Goal: Task Accomplishment & Management: Use online tool/utility

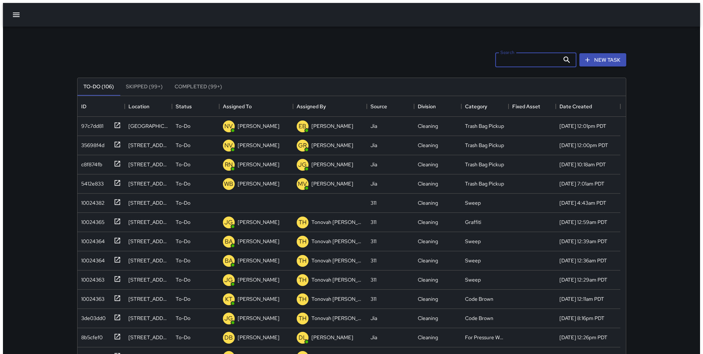
scroll to position [307, 543]
click at [90, 199] on div "10024382" at bounding box center [91, 201] width 26 height 10
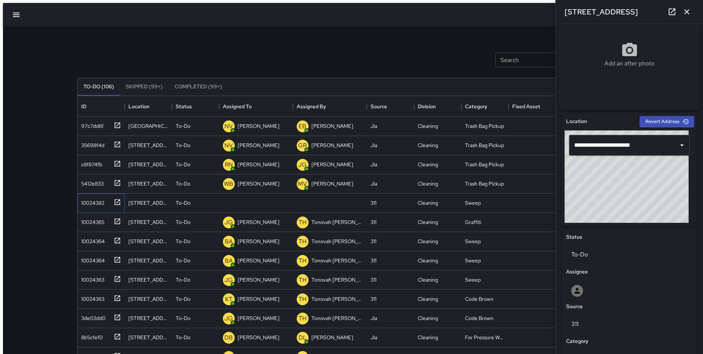
scroll to position [290, 0]
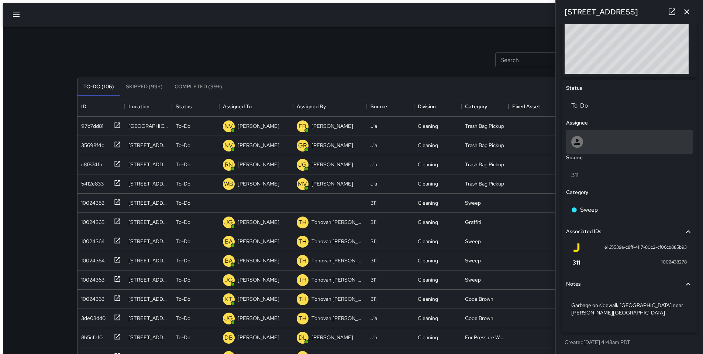
click at [594, 148] on div at bounding box center [629, 142] width 116 height 12
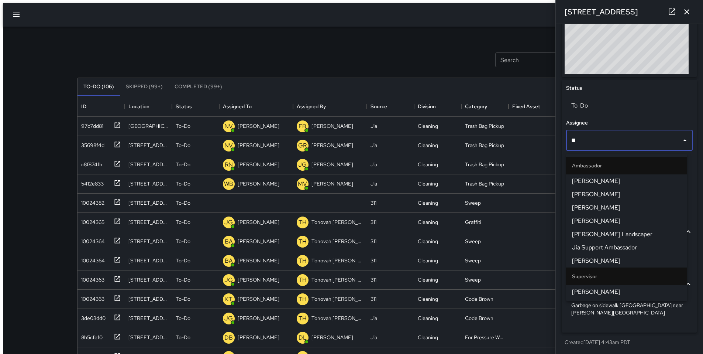
type input "***"
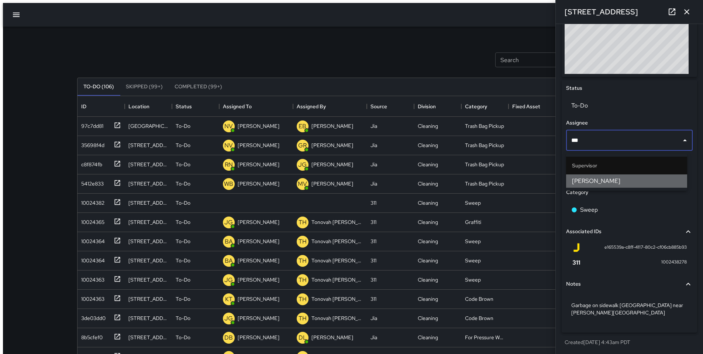
click at [589, 179] on span "[PERSON_NAME]" at bounding box center [626, 180] width 109 height 9
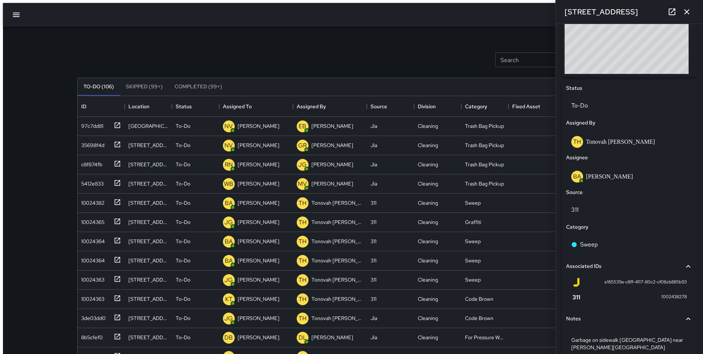
click at [687, 15] on icon "button" at bounding box center [686, 11] width 9 height 9
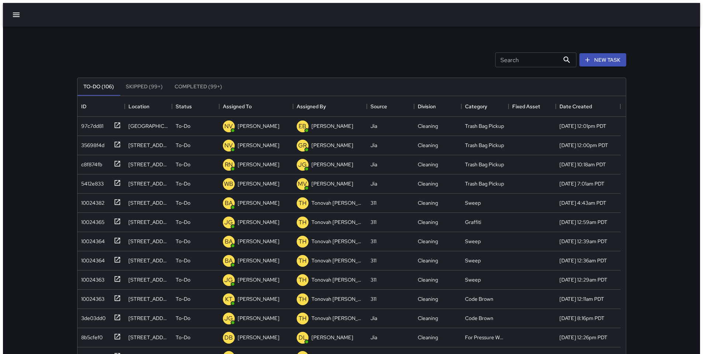
click at [430, 36] on div "Search Search New Task To-Do (106) Skipped (99+) Completed (99+) ID Location St…" at bounding box center [351, 233] width 567 height 412
click at [582, 58] on button "New Task" at bounding box center [602, 60] width 47 height 14
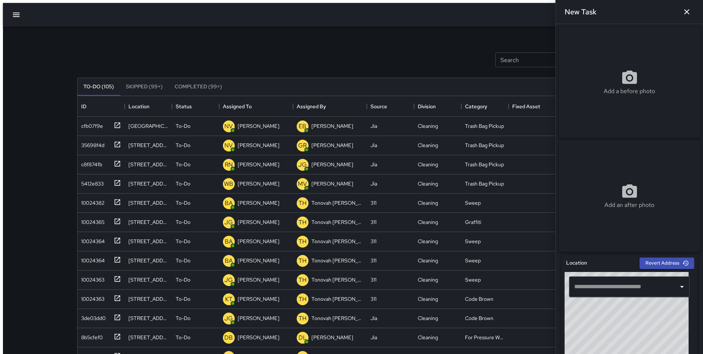
click at [607, 106] on div "Add a before photo" at bounding box center [629, 82] width 141 height 111
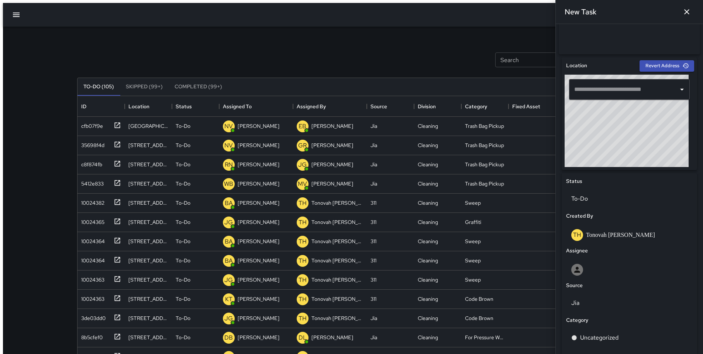
scroll to position [198, 0]
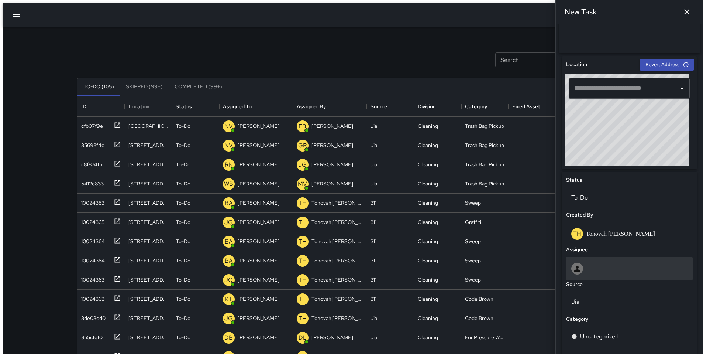
click at [599, 272] on div at bounding box center [629, 268] width 116 height 12
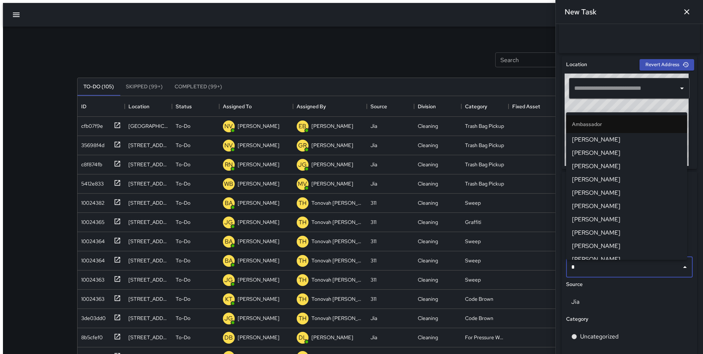
type input "**"
click at [594, 237] on span "[PERSON_NAME]" at bounding box center [626, 236] width 109 height 9
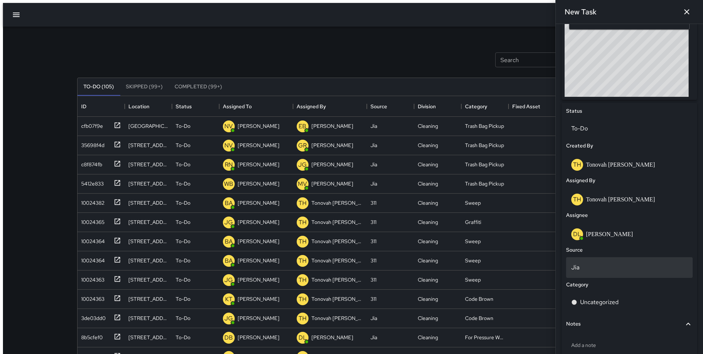
scroll to position [268, 0]
click at [600, 275] on div "Jia" at bounding box center [629, 266] width 127 height 21
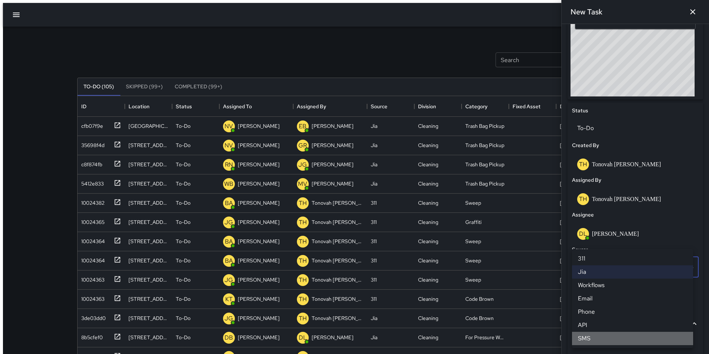
click at [603, 337] on li "SMS" at bounding box center [632, 337] width 121 height 13
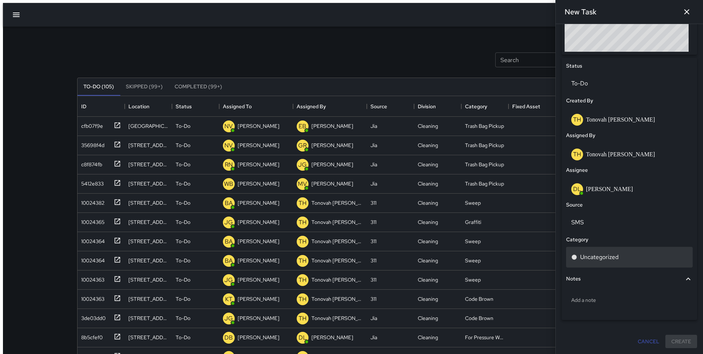
scroll to position [315, 0]
click at [593, 258] on p "Uncategorized" at bounding box center [599, 256] width 38 height 9
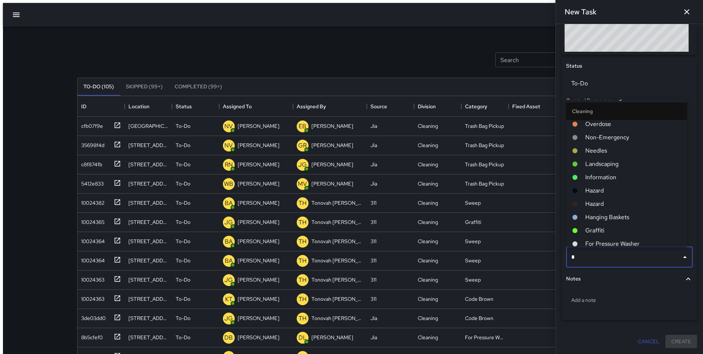
scroll to position [0, 0]
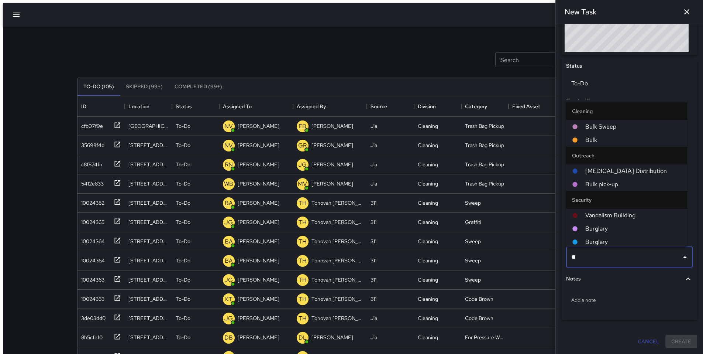
type input "***"
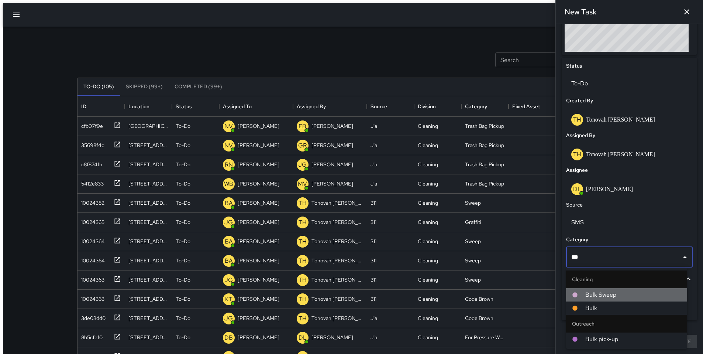
click at [598, 293] on span "Bulk Sweep" at bounding box center [633, 294] width 96 height 9
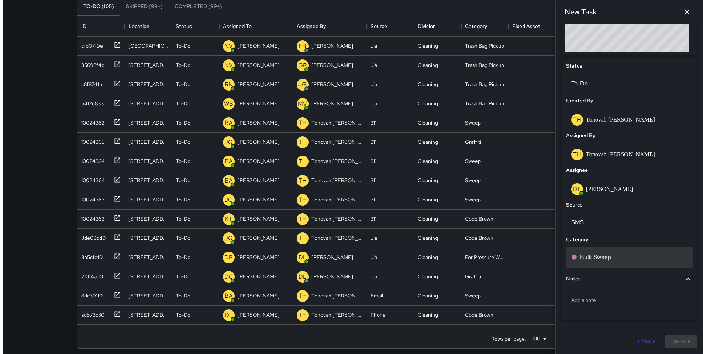
scroll to position [82, 0]
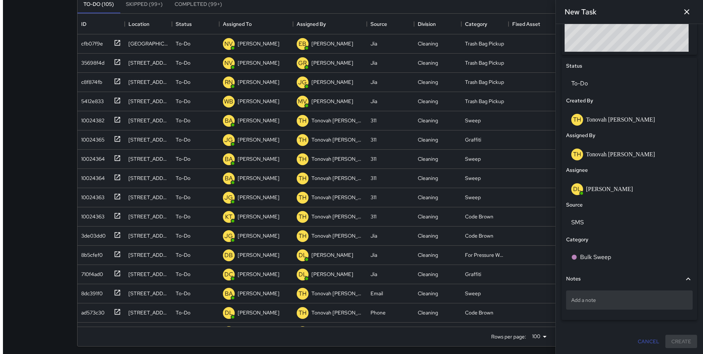
click at [586, 299] on p "Add a note" at bounding box center [629, 299] width 116 height 7
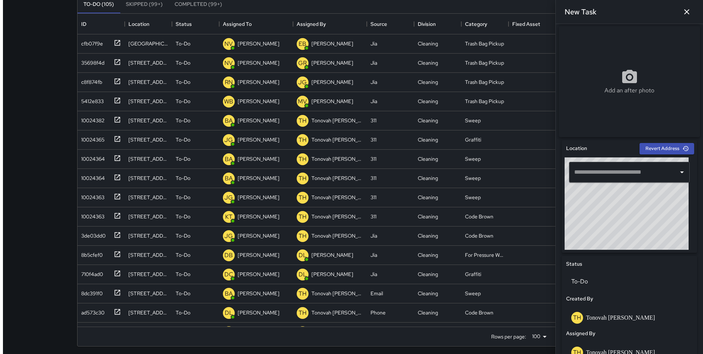
scroll to position [65, 0]
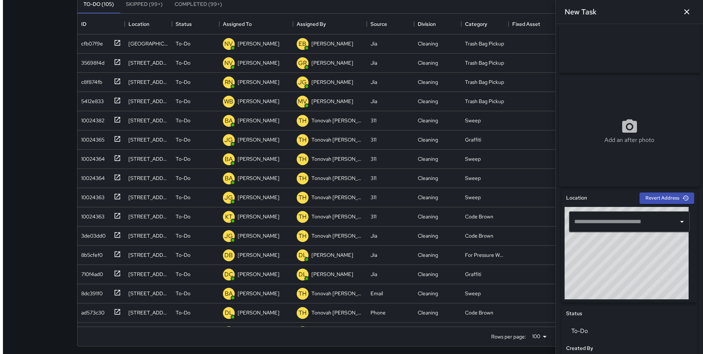
click at [594, 223] on input "text" at bounding box center [623, 221] width 103 height 14
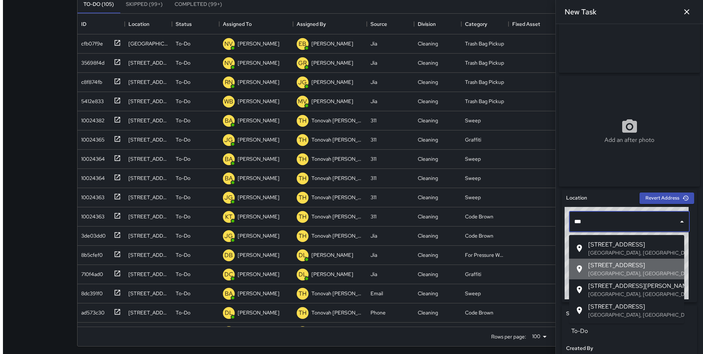
click at [626, 264] on span "[STREET_ADDRESS]" at bounding box center [633, 265] width 90 height 9
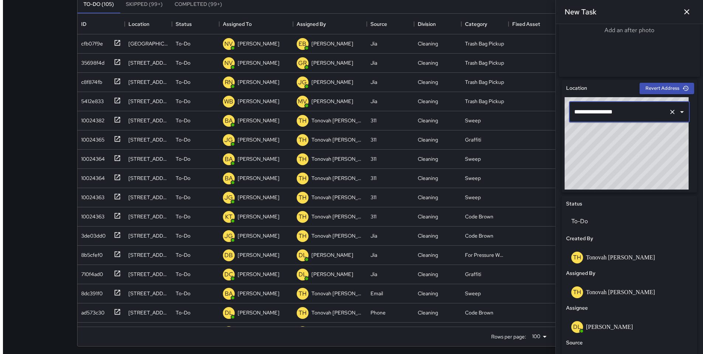
scroll to position [315, 0]
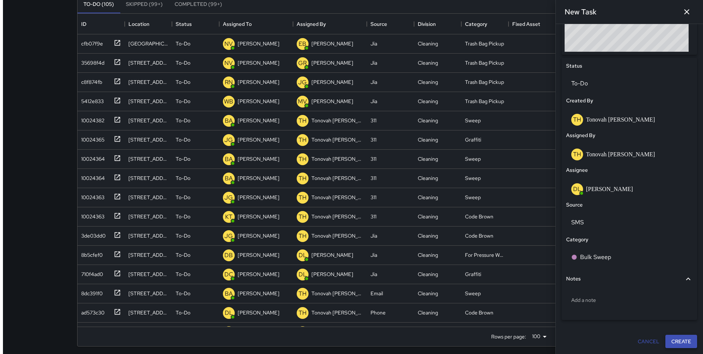
type input "**********"
click at [671, 338] on button "Create" at bounding box center [681, 341] width 32 height 14
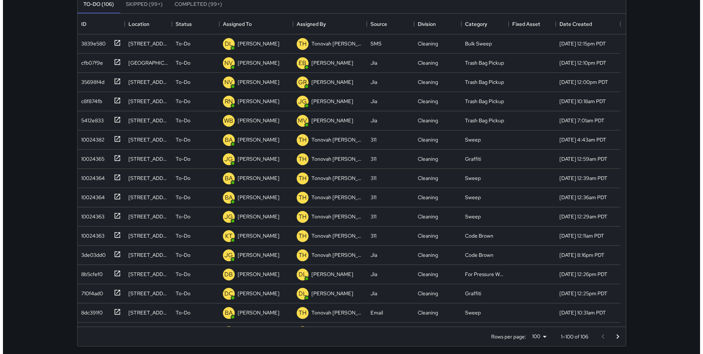
click at [643, 283] on div "Search Search New Task To-Do (106) Skipped (99+) Completed (99+) ID Location St…" at bounding box center [351, 139] width 697 height 436
click at [96, 39] on div "3839e580" at bounding box center [91, 42] width 27 height 10
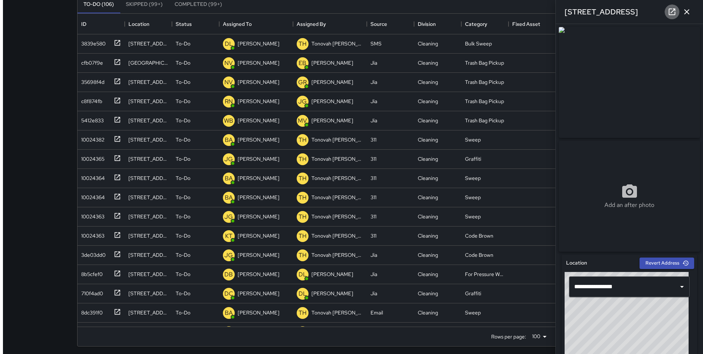
click at [671, 17] on link at bounding box center [672, 11] width 15 height 15
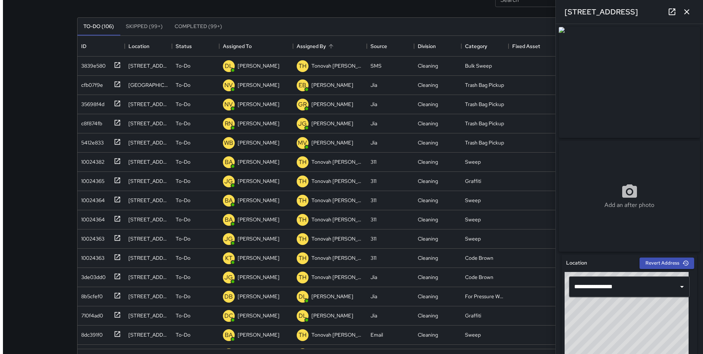
scroll to position [0, 0]
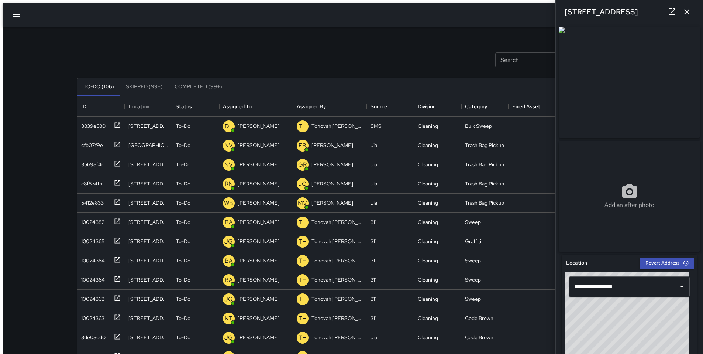
click at [686, 13] on icon "button" at bounding box center [686, 11] width 9 height 9
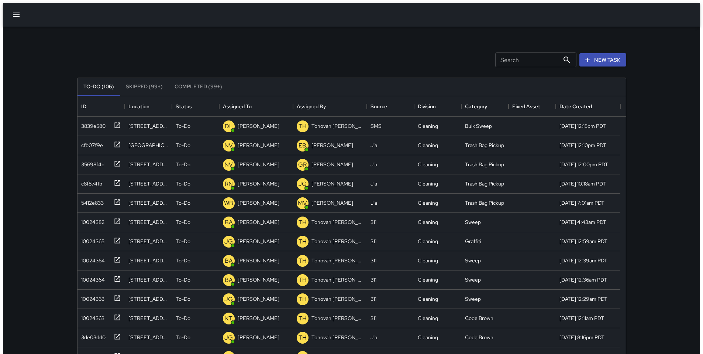
click at [507, 60] on input "Search" at bounding box center [527, 59] width 64 height 15
type input "*"
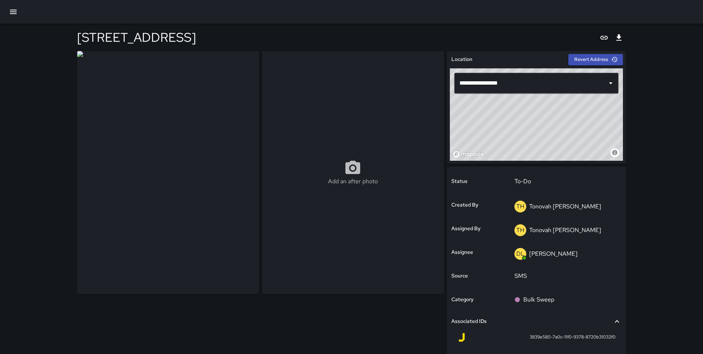
scroll to position [65, 0]
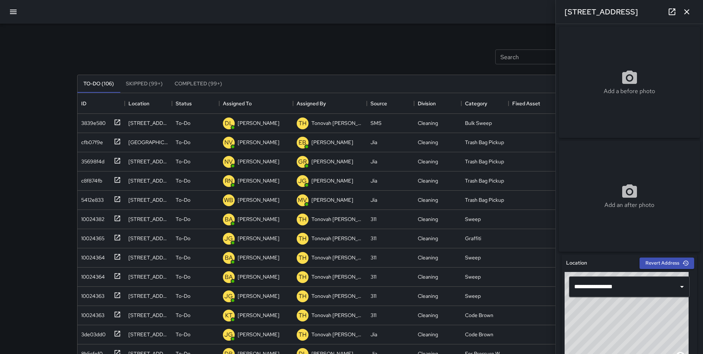
scroll to position [307, 543]
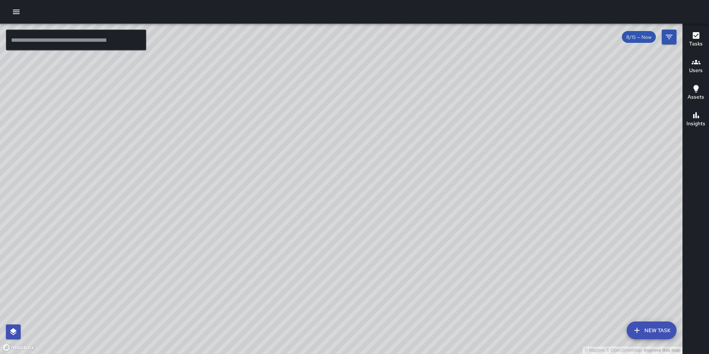
click at [15, 14] on icon "button" at bounding box center [16, 12] width 7 height 4
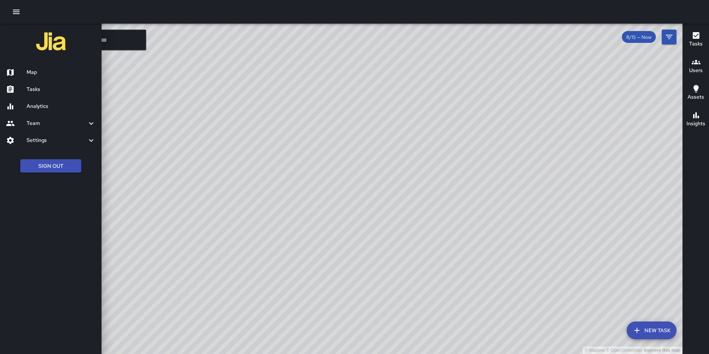
click at [29, 86] on h6 "Tasks" at bounding box center [61, 89] width 69 height 8
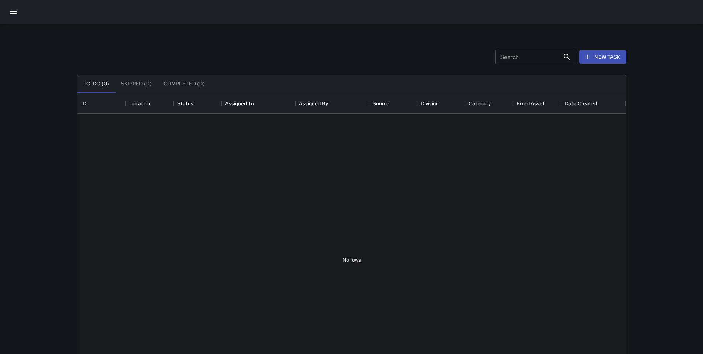
scroll to position [307, 543]
